Goal: Task Accomplishment & Management: Manage account settings

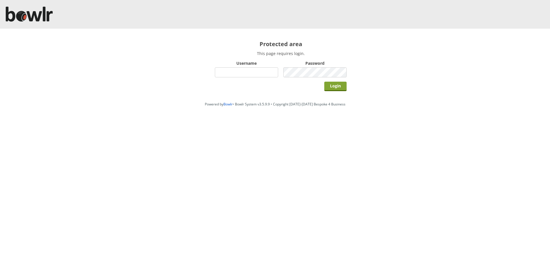
type input "hornseaindoorbowlsclub"
click at [341, 83] on input "Login" at bounding box center [336, 86] width 22 height 9
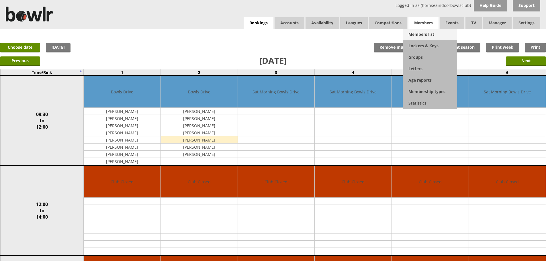
click at [415, 35] on link "Members list" at bounding box center [430, 34] width 54 height 11
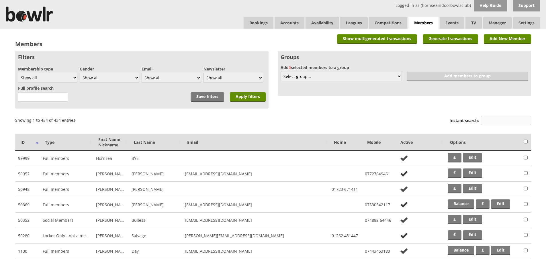
drag, startPoint x: 0, startPoint y: 0, endPoint x: 488, endPoint y: 119, distance: 502.6
click at [488, 119] on input "Instant search:" at bounding box center [506, 120] width 50 height 9
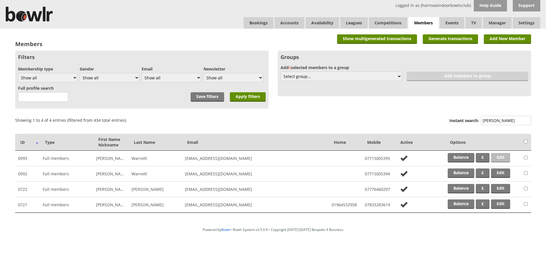
type input "warne"
click at [498, 158] on link "Edit" at bounding box center [500, 157] width 19 height 9
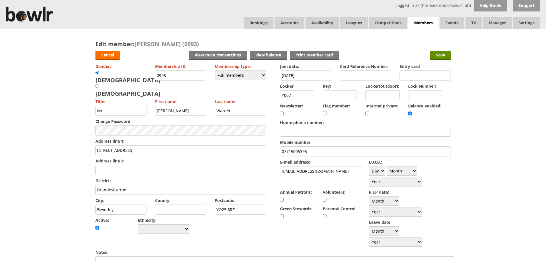
drag, startPoint x: 497, startPoint y: 158, endPoint x: 495, endPoint y: 186, distance: 28.7
click at [495, 186] on div "Edit member: Dave Warnett (0993) Cancel View main transactions View balance Pri…" at bounding box center [273, 257] width 546 height 457
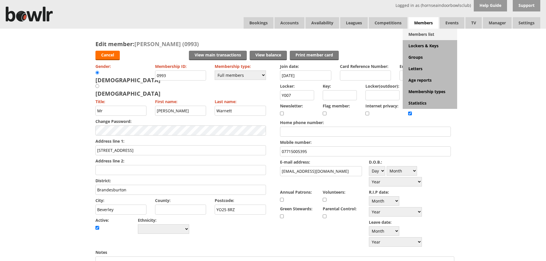
click at [419, 33] on link "Members list" at bounding box center [430, 34] width 54 height 11
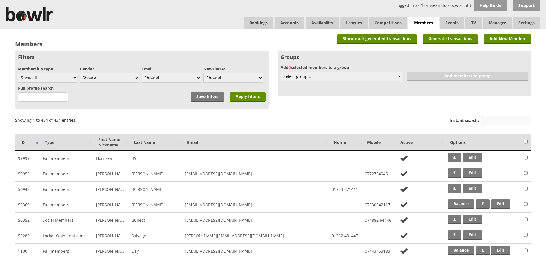
click at [520, 117] on input "Instant search:" at bounding box center [506, 120] width 50 height 9
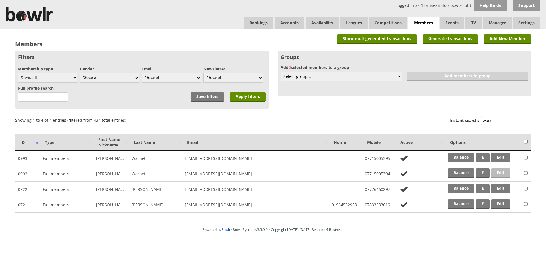
type input "warn"
click at [499, 173] on link "Edit" at bounding box center [500, 173] width 19 height 9
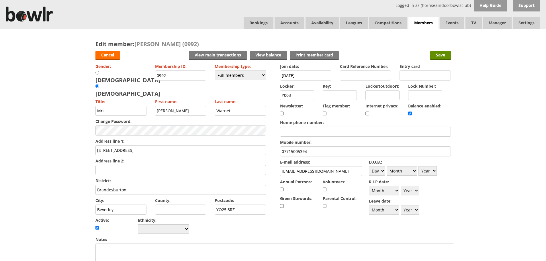
drag, startPoint x: 0, startPoint y: 0, endPoint x: 493, endPoint y: 205, distance: 533.6
click at [493, 205] on div "Edit member: Sue Warnett (0992) Cancel View main transactions View balance Prin…" at bounding box center [273, 251] width 546 height 444
click at [260, 22] on link "Bookings" at bounding box center [259, 22] width 30 height 11
